Goal: Task Accomplishment & Management: Use online tool/utility

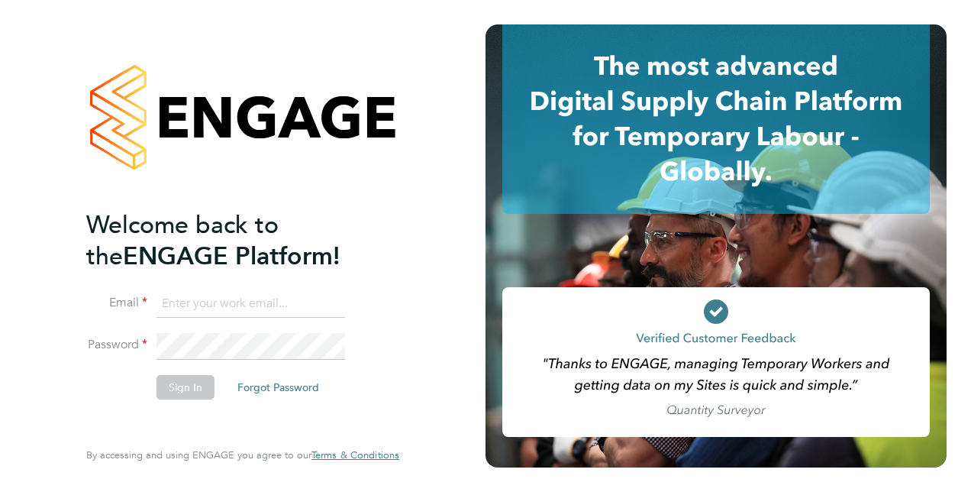
type input "dionne.ducille@justice.gov.uk"
click at [192, 385] on button "Sign In" at bounding box center [185, 387] width 58 height 24
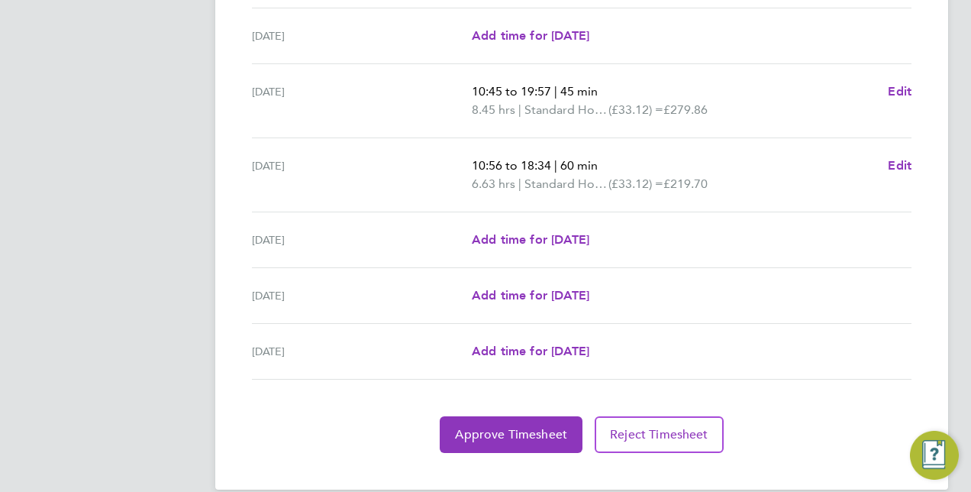
scroll to position [553, 0]
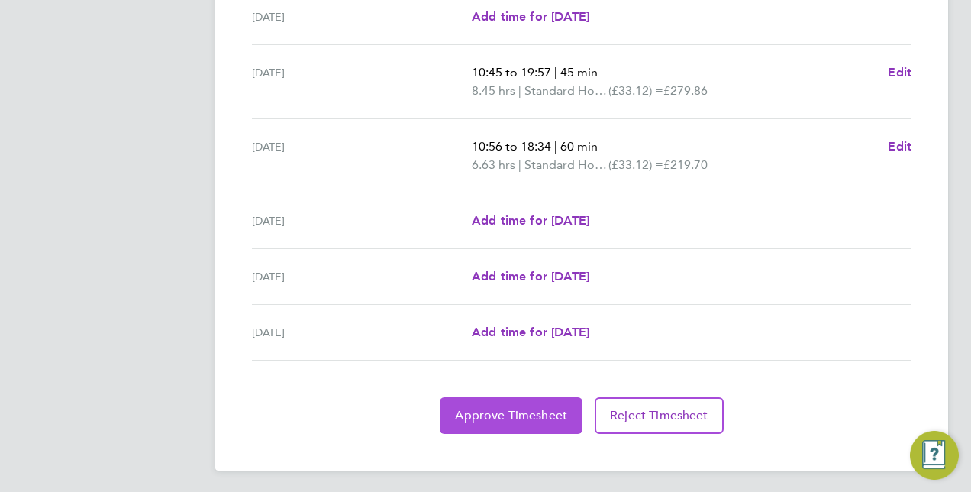
click at [492, 408] on span "Approve Timesheet" at bounding box center [511, 415] width 112 height 15
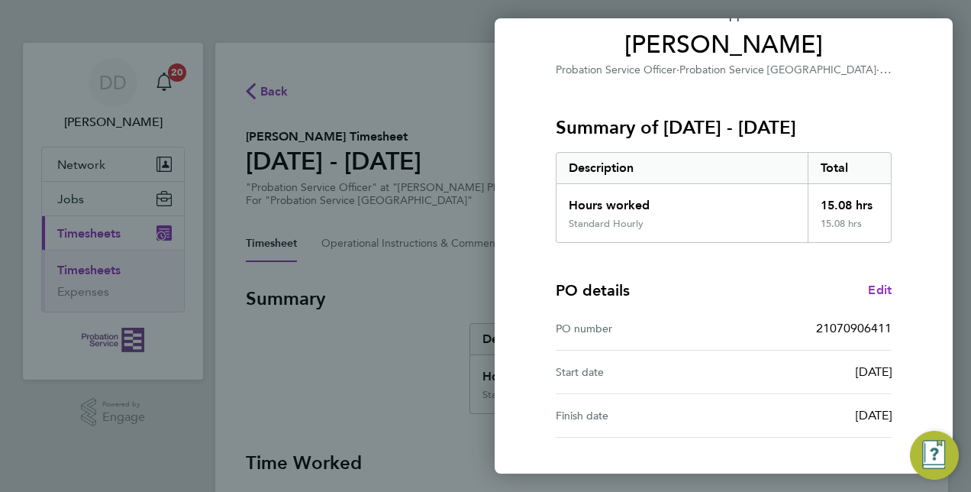
scroll to position [238, 0]
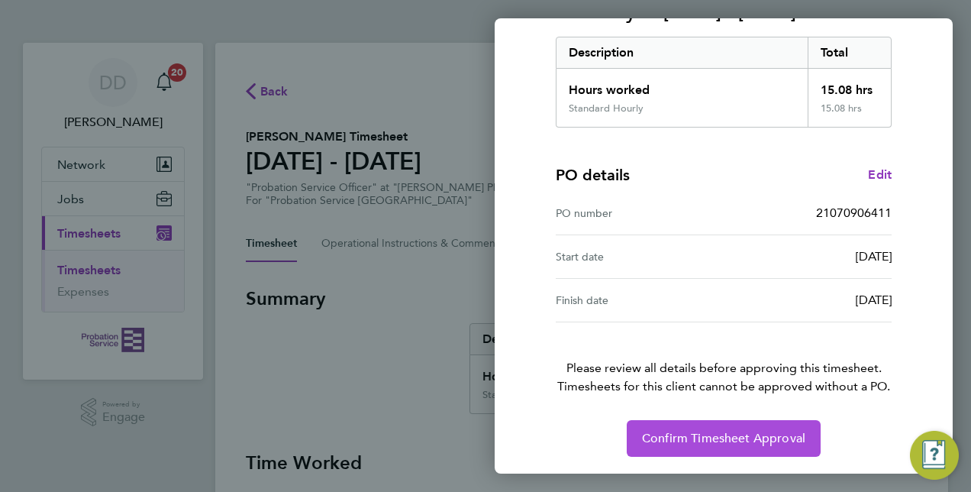
click at [682, 438] on span "Confirm Timesheet Approval" at bounding box center [723, 437] width 163 height 15
